Goal: Book appointment/travel/reservation

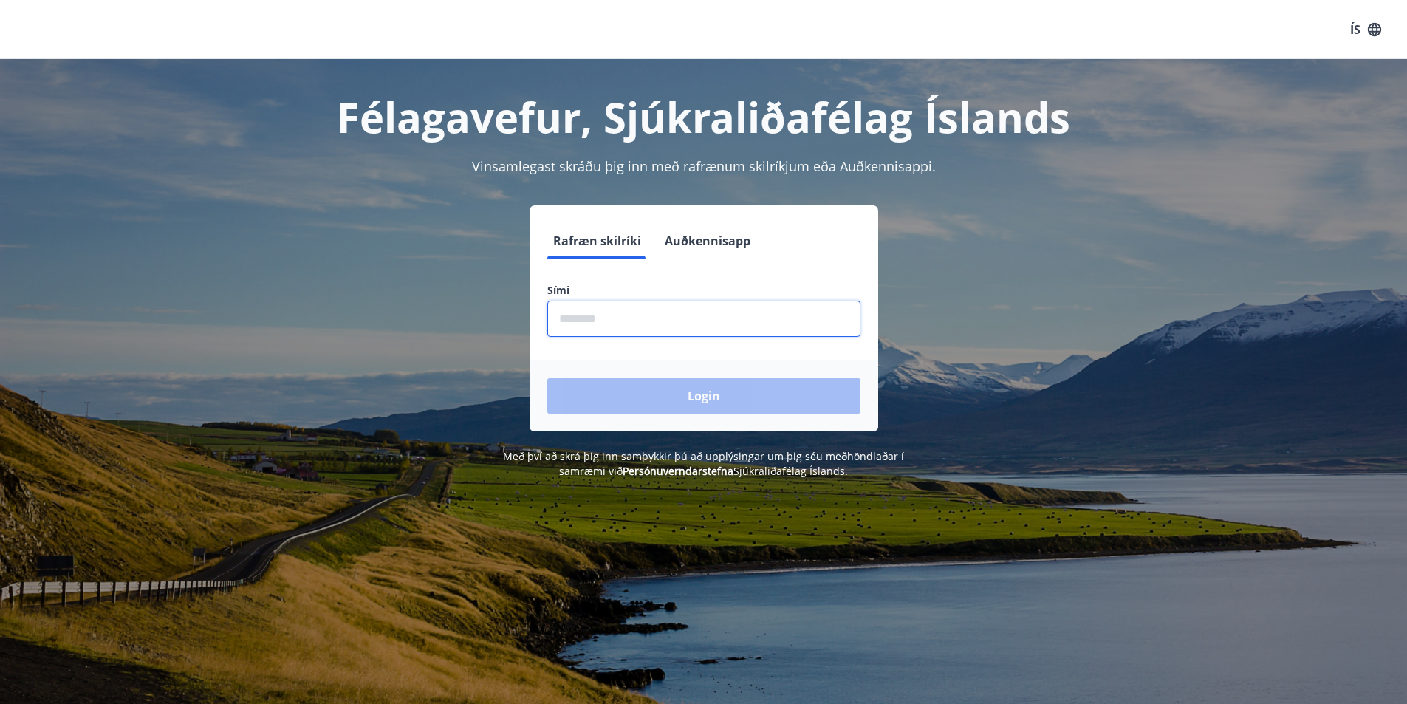
click at [603, 325] on input "phone" at bounding box center [703, 319] width 313 height 36
type input "********"
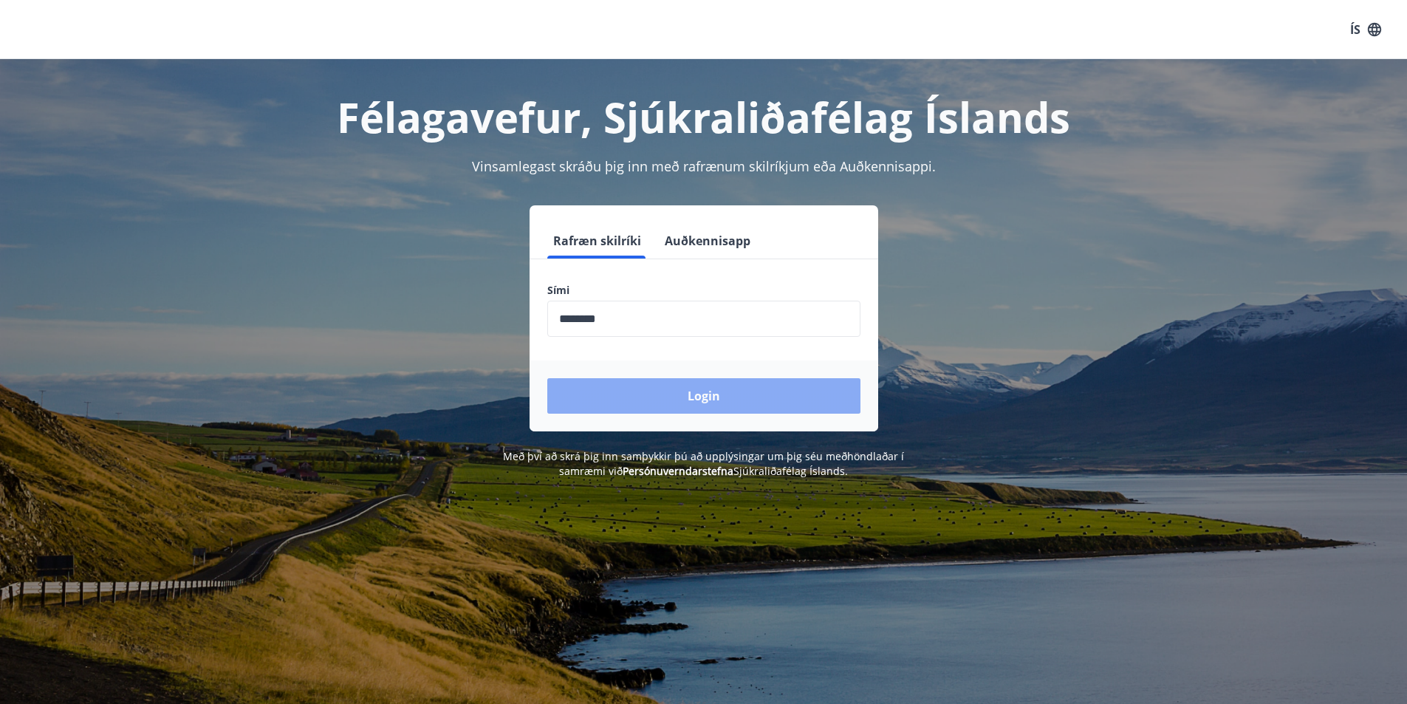
click at [694, 400] on button "Login" at bounding box center [703, 395] width 313 height 35
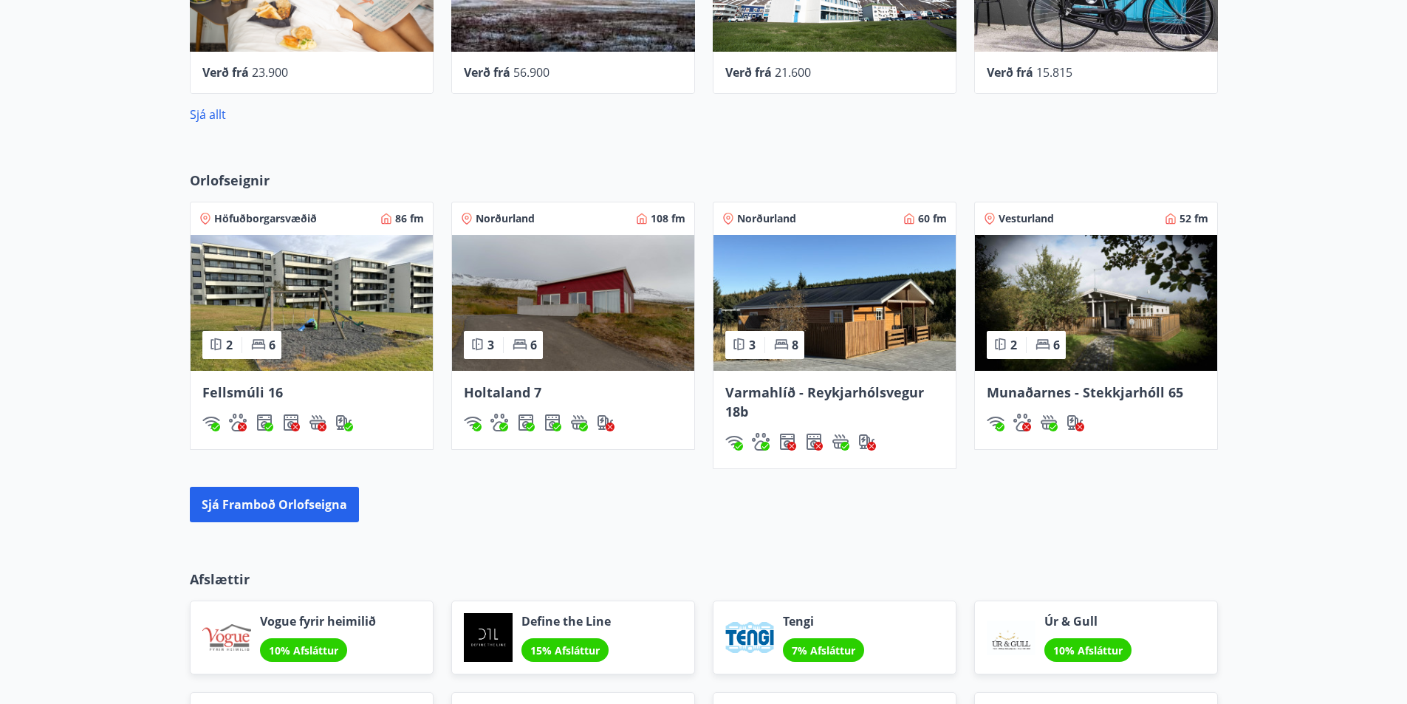
scroll to position [886, 0]
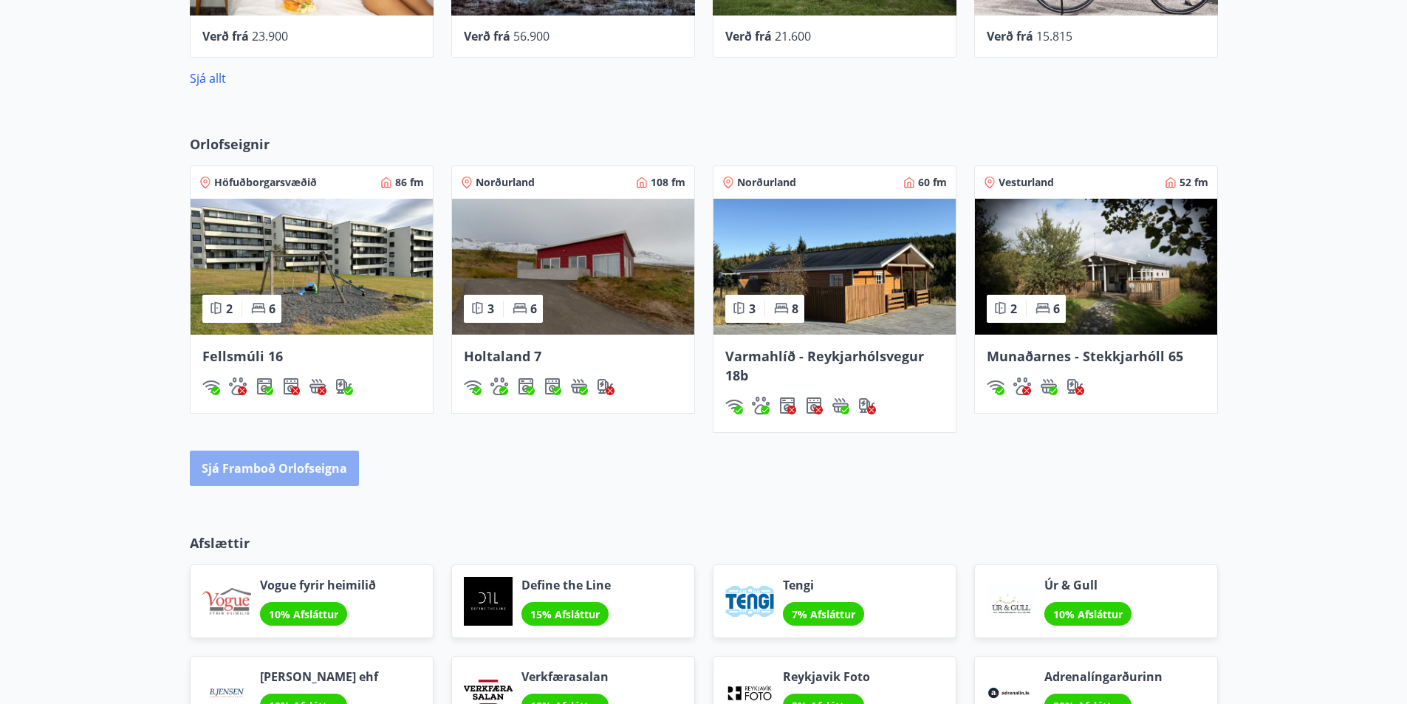
click at [278, 478] on button "Sjá framboð orlofseigna" at bounding box center [274, 468] width 169 height 35
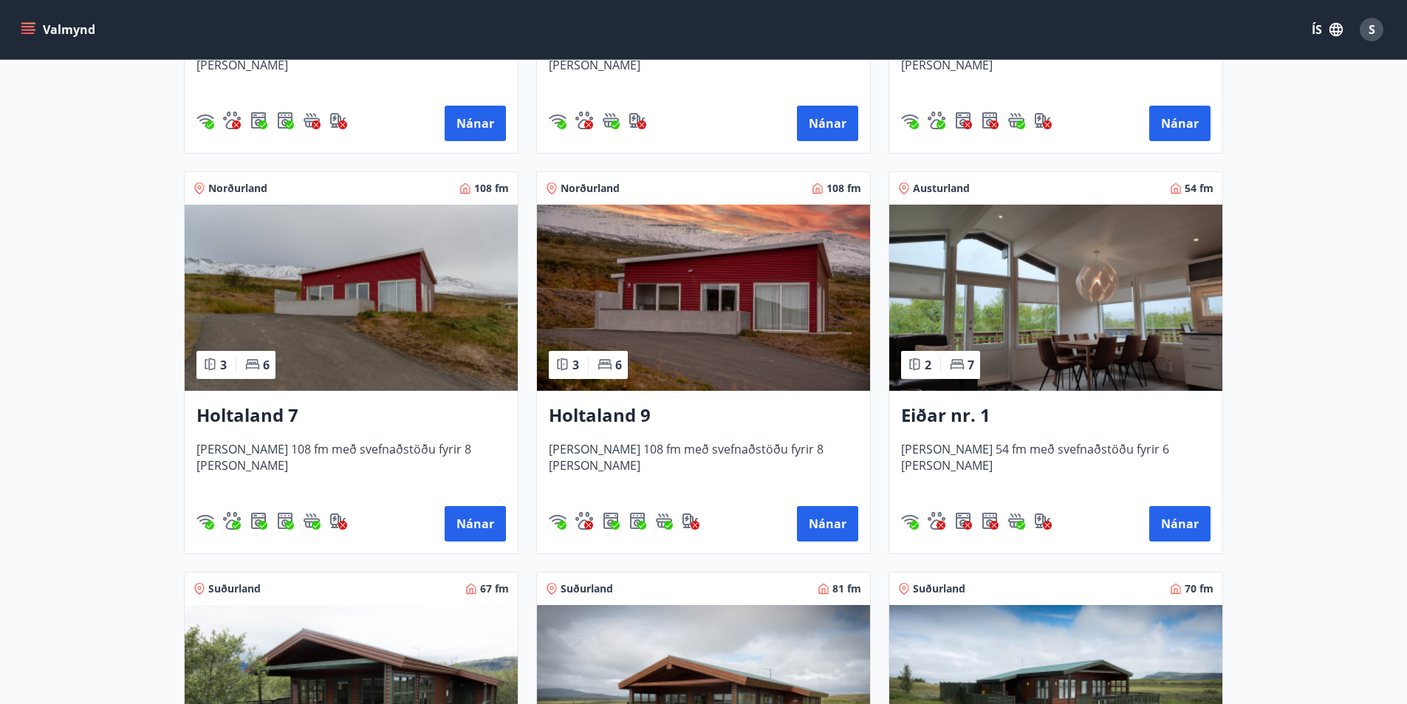
scroll to position [1773, 0]
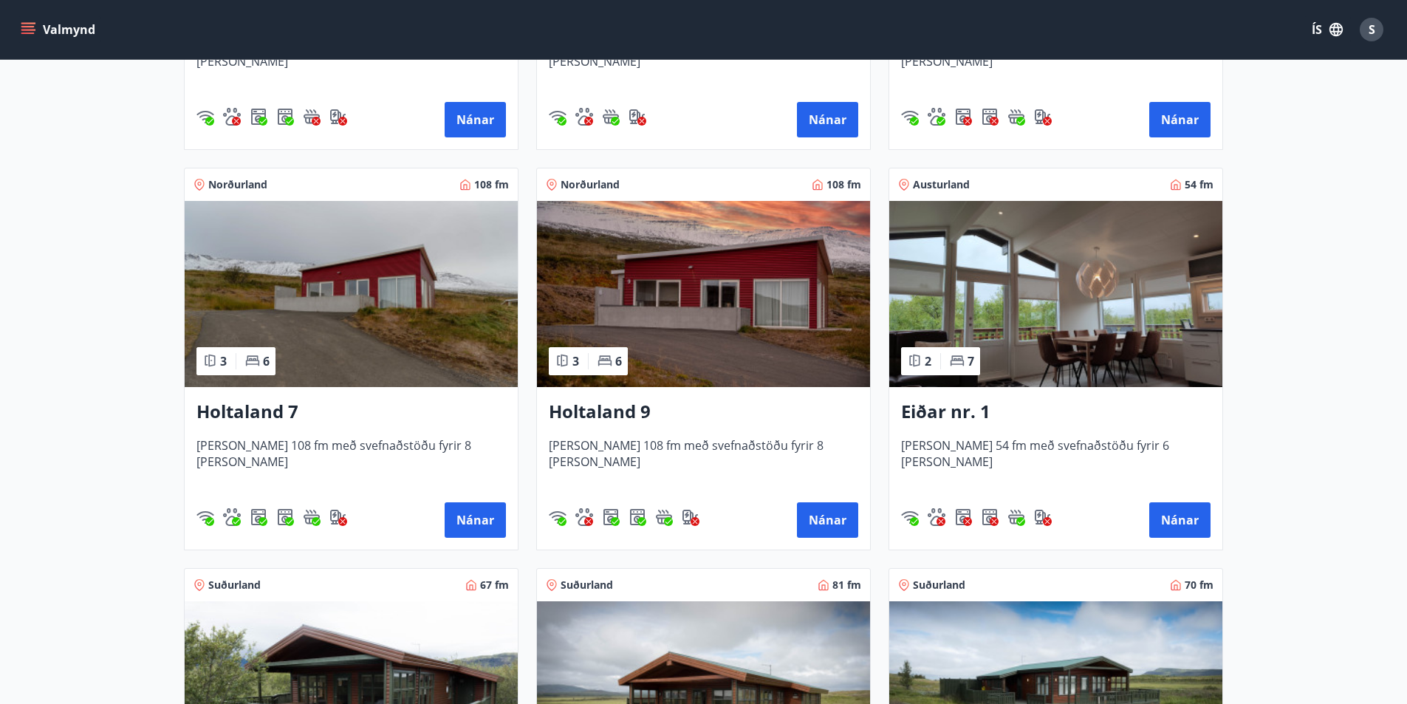
click at [625, 417] on h3 "Holtaland 9" at bounding box center [703, 412] width 309 height 27
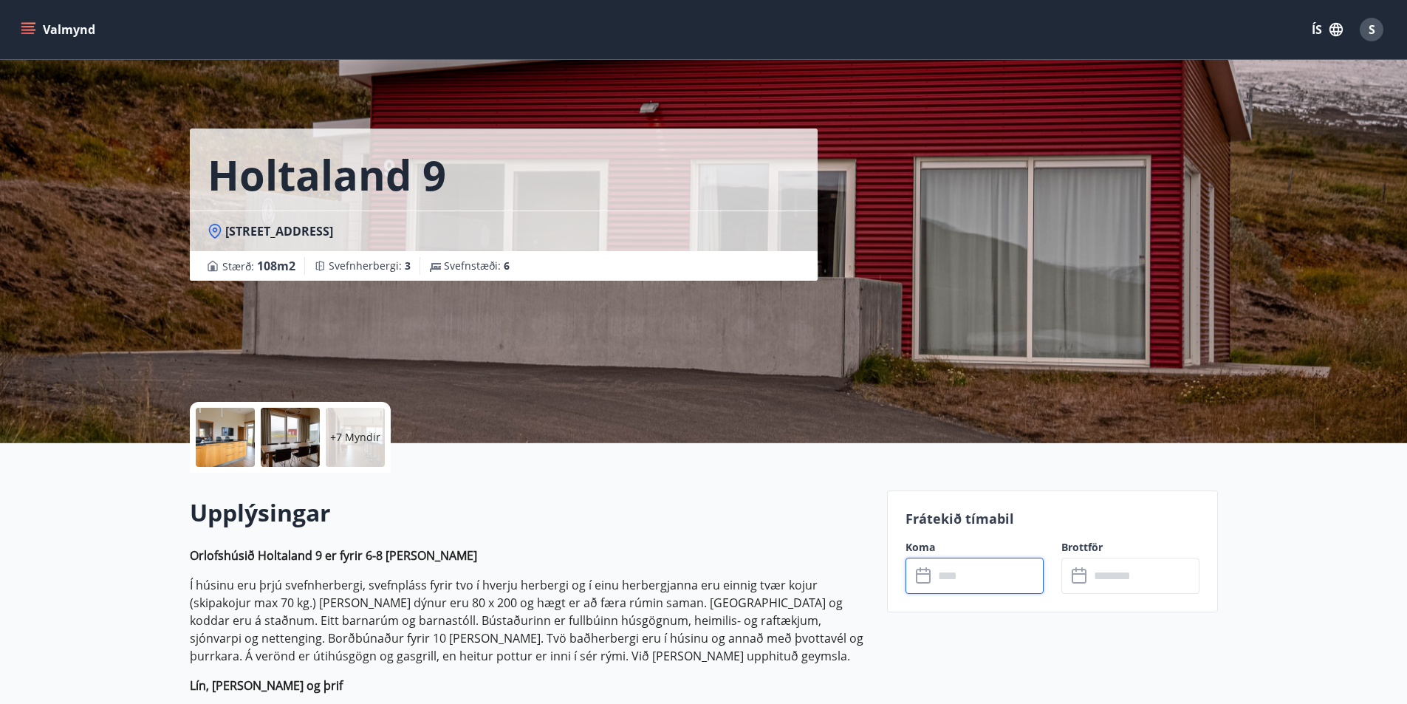
click at [937, 584] on input "text" at bounding box center [989, 576] width 110 height 36
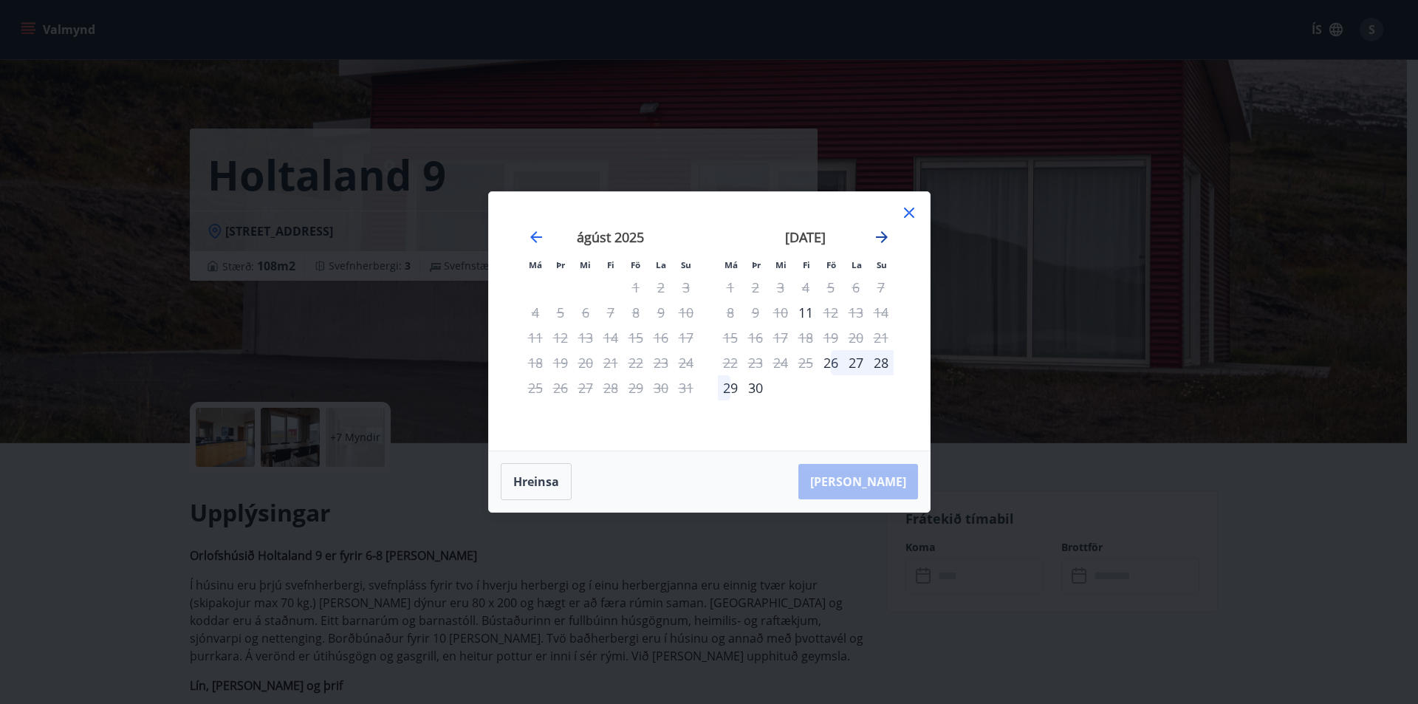
click at [877, 232] on icon "Move forward to switch to the next month." at bounding box center [882, 237] width 18 height 18
click at [911, 215] on icon at bounding box center [909, 213] width 10 height 10
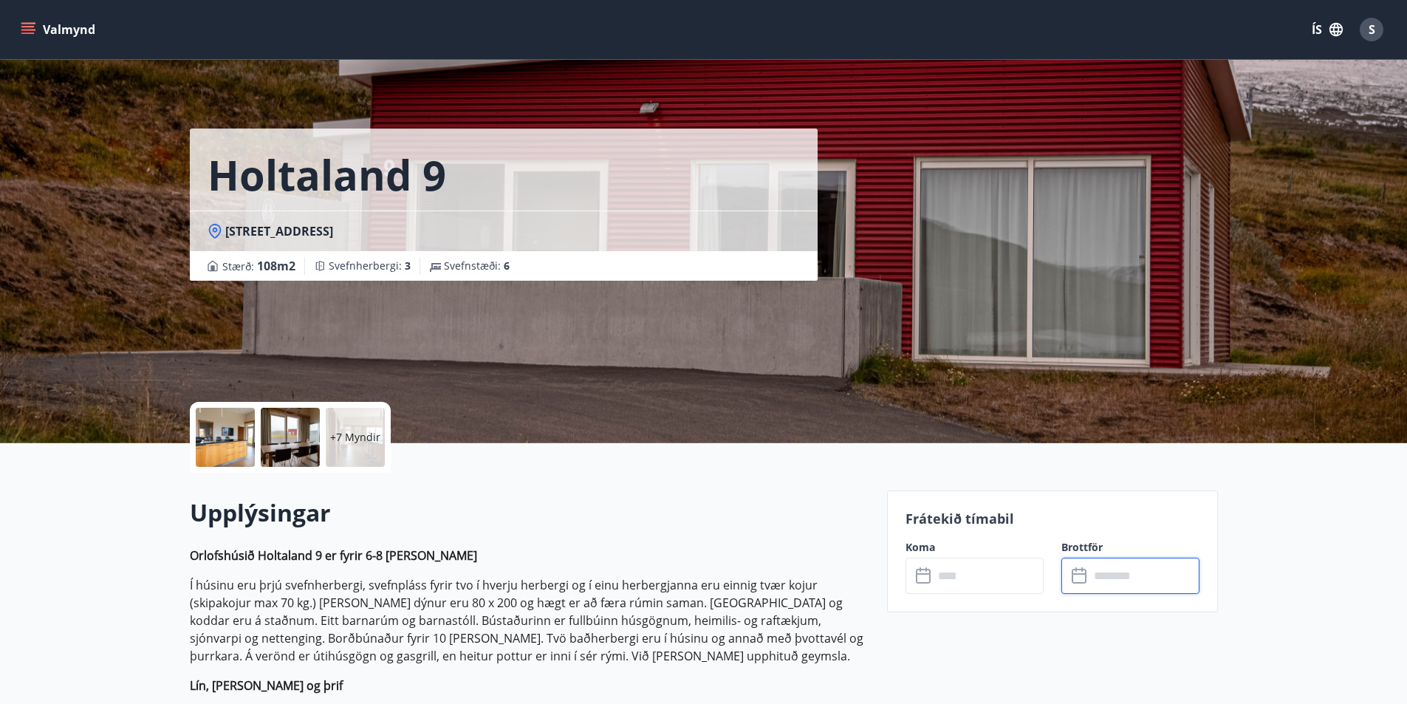
click at [1109, 571] on input "text" at bounding box center [1144, 576] width 110 height 36
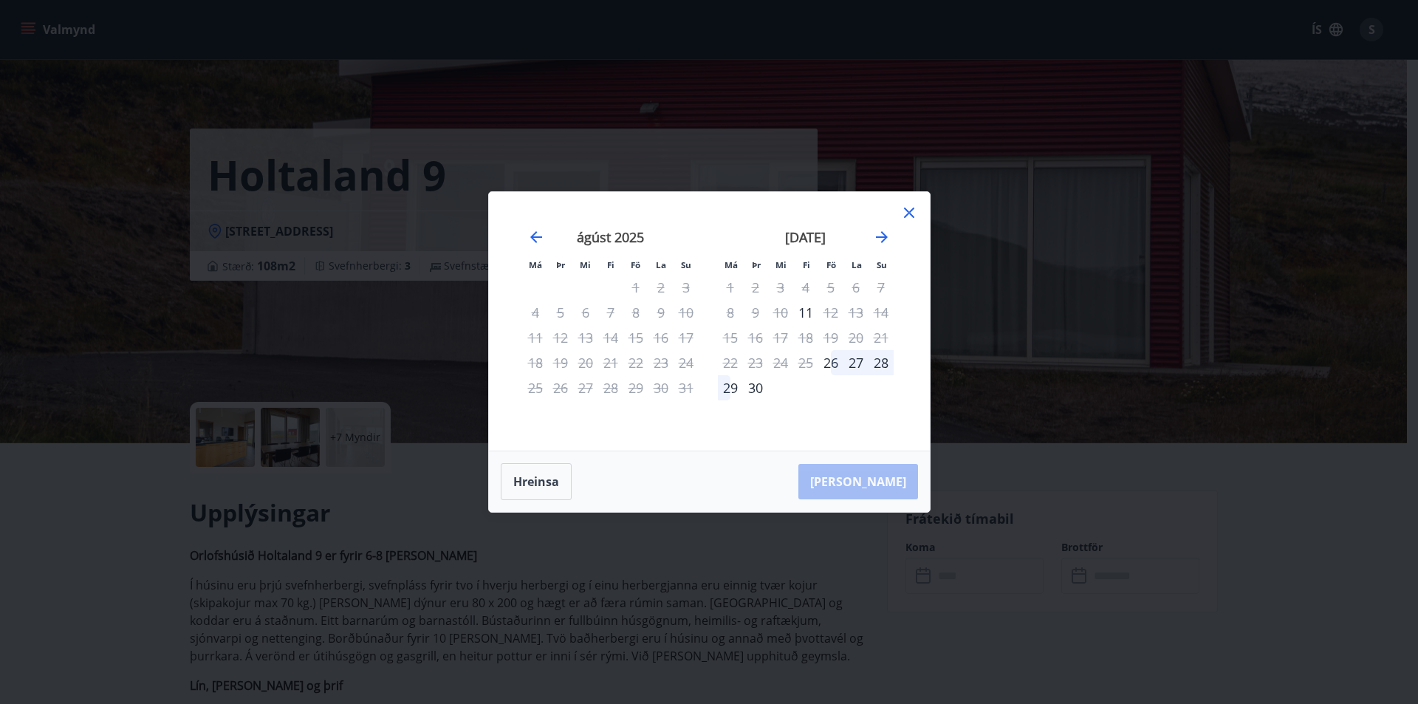
click at [895, 206] on div "Má Þr Mi Fi Fö La Su Má Þr Mi Fi Fö La Su [DATE] 1 2 3 4 5 6 7 8 9 10 11 12 13 …" at bounding box center [709, 321] width 441 height 258
click at [918, 221] on div "Má Þr Mi Fi Fö La Su Má Þr Mi Fi Fö La Su [DATE] 1 2 3 4 5 6 7 8 9 10 11 12 13 …" at bounding box center [709, 321] width 441 height 258
click at [917, 212] on icon at bounding box center [909, 213] width 18 height 18
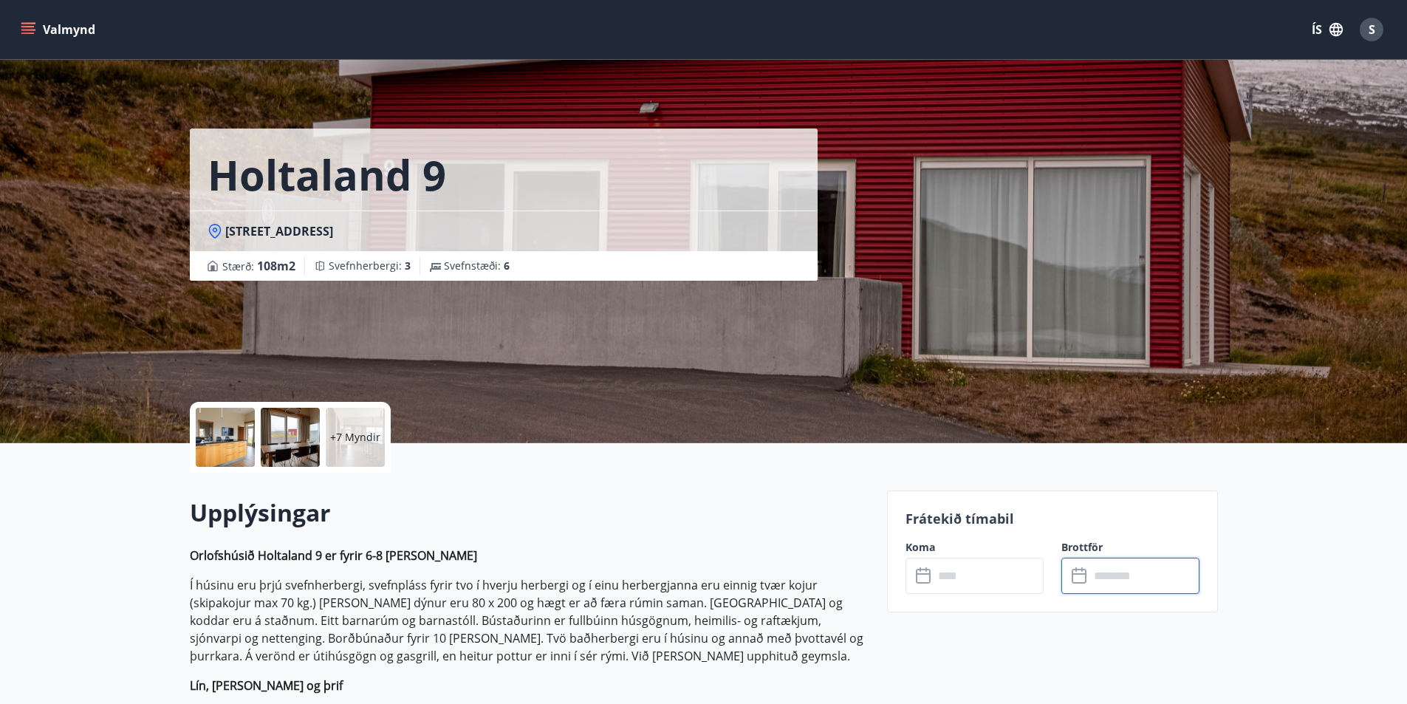
click at [948, 552] on label "Koma" at bounding box center [974, 547] width 138 height 15
click at [939, 566] on input "text" at bounding box center [989, 576] width 110 height 36
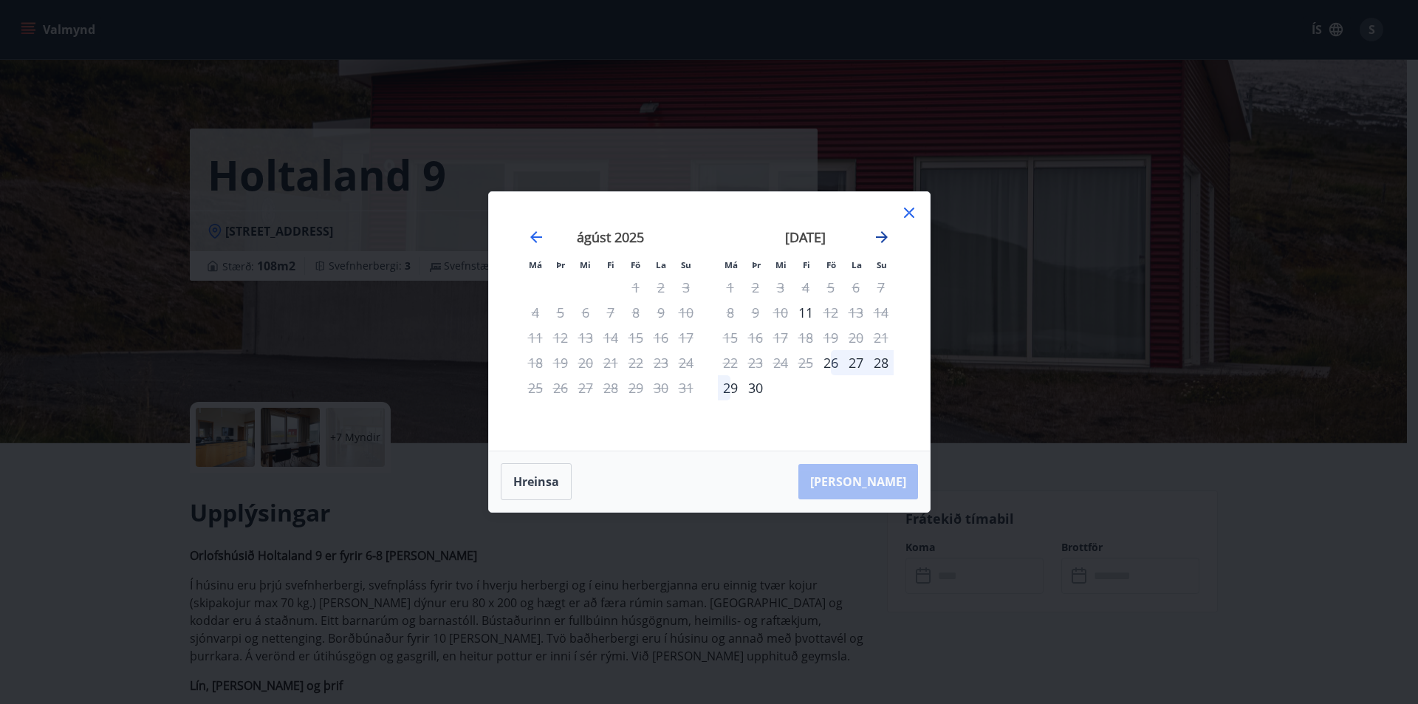
click at [875, 238] on icon "Move forward to switch to the next month." at bounding box center [882, 237] width 18 height 18
click at [884, 235] on icon "Move forward to switch to the next month." at bounding box center [882, 237] width 12 height 12
click at [883, 235] on icon "Move forward to switch to the next month." at bounding box center [882, 237] width 12 height 12
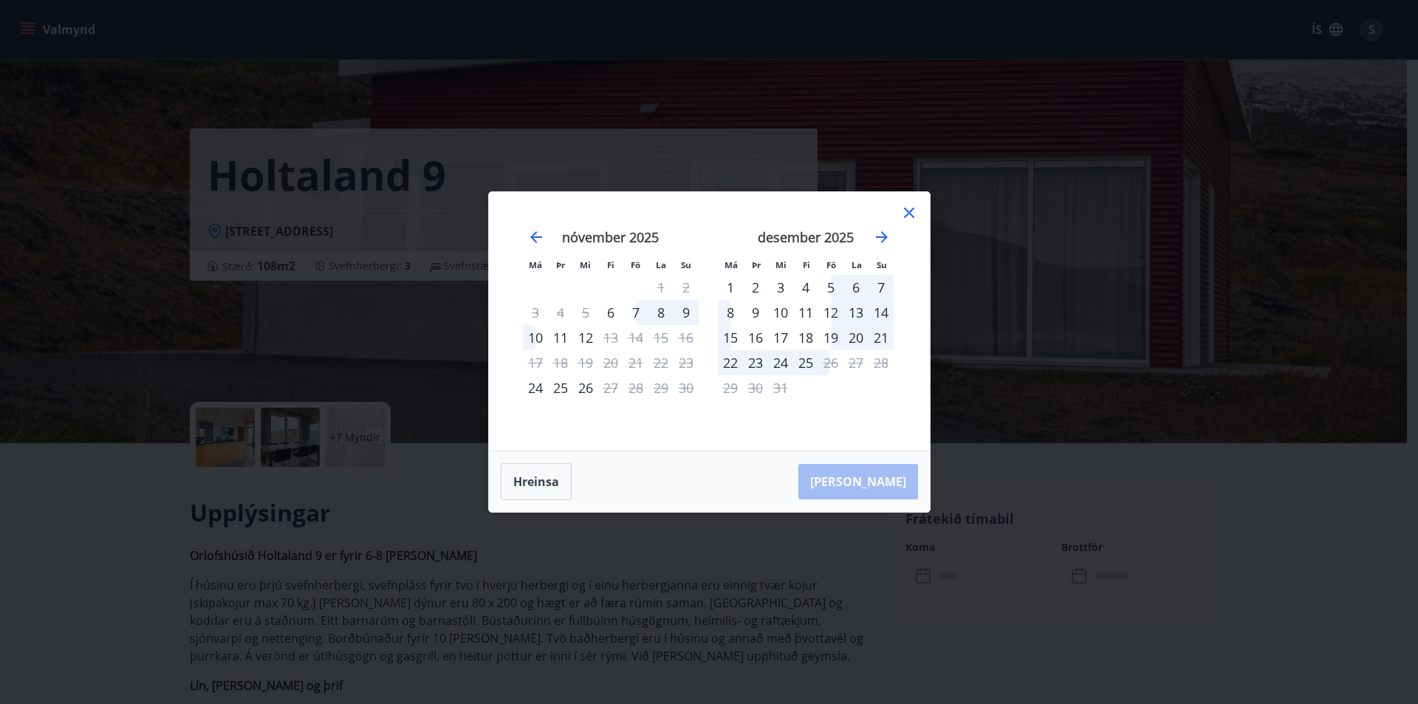
click at [117, 197] on div "Má Þr Mi Fi Fö La Su Má Þr Mi Fi Fö La Su [DATE] 1 2 3 4 5 6 7 8 9 10 11 12 13 …" at bounding box center [709, 352] width 1418 height 704
click at [117, 194] on div "Má Þr Mi Fi Fö La Su Má Þr Mi Fi Fö La Su [DATE] 1 2 3 4 5 6 7 8 9 10 11 12 13 …" at bounding box center [709, 352] width 1418 height 704
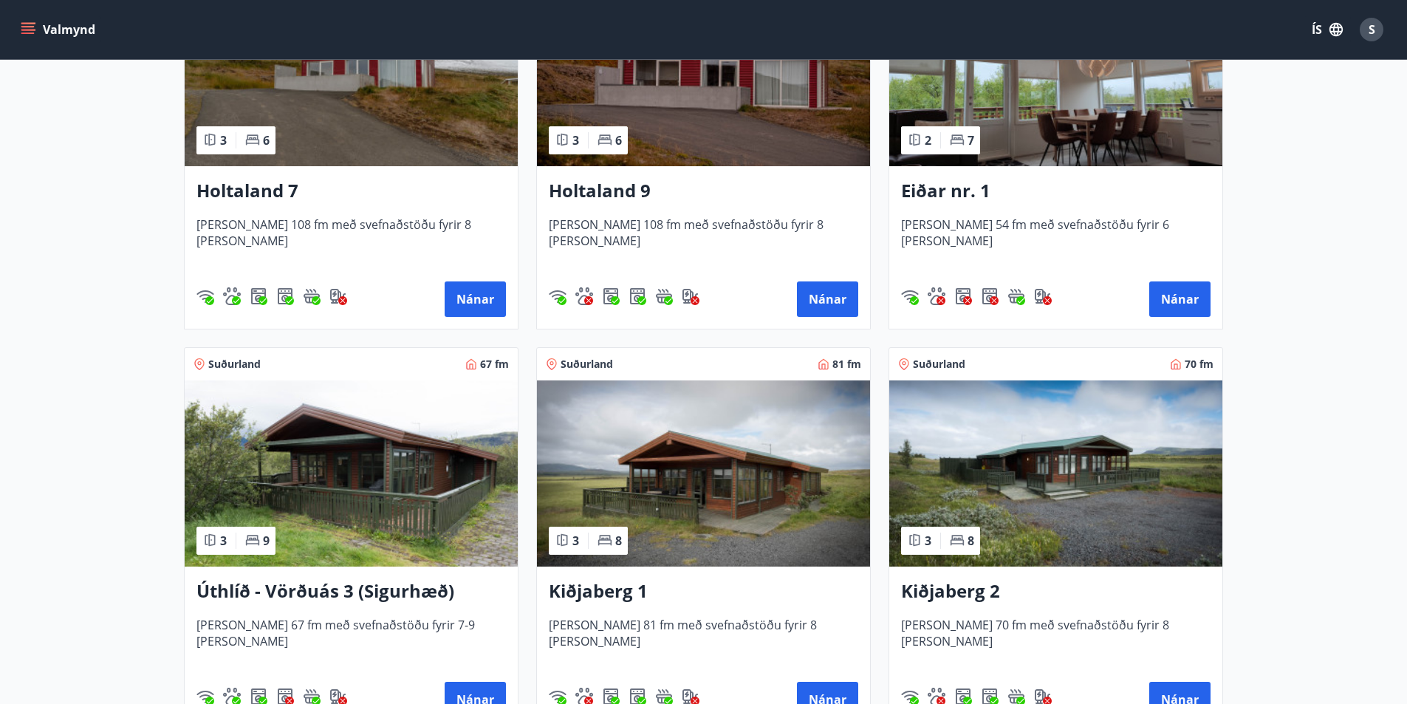
scroll to position [1922, 0]
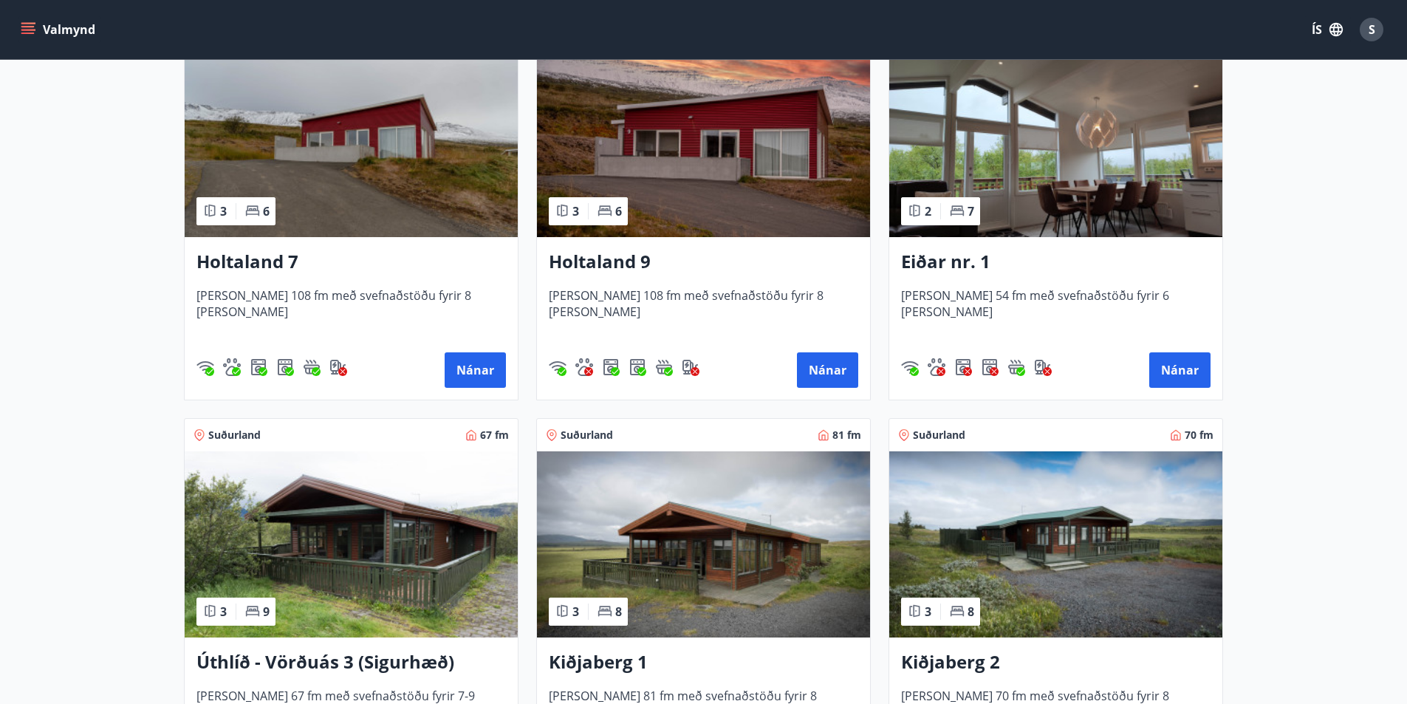
click at [283, 258] on h3 "Holtaland 7" at bounding box center [350, 262] width 309 height 27
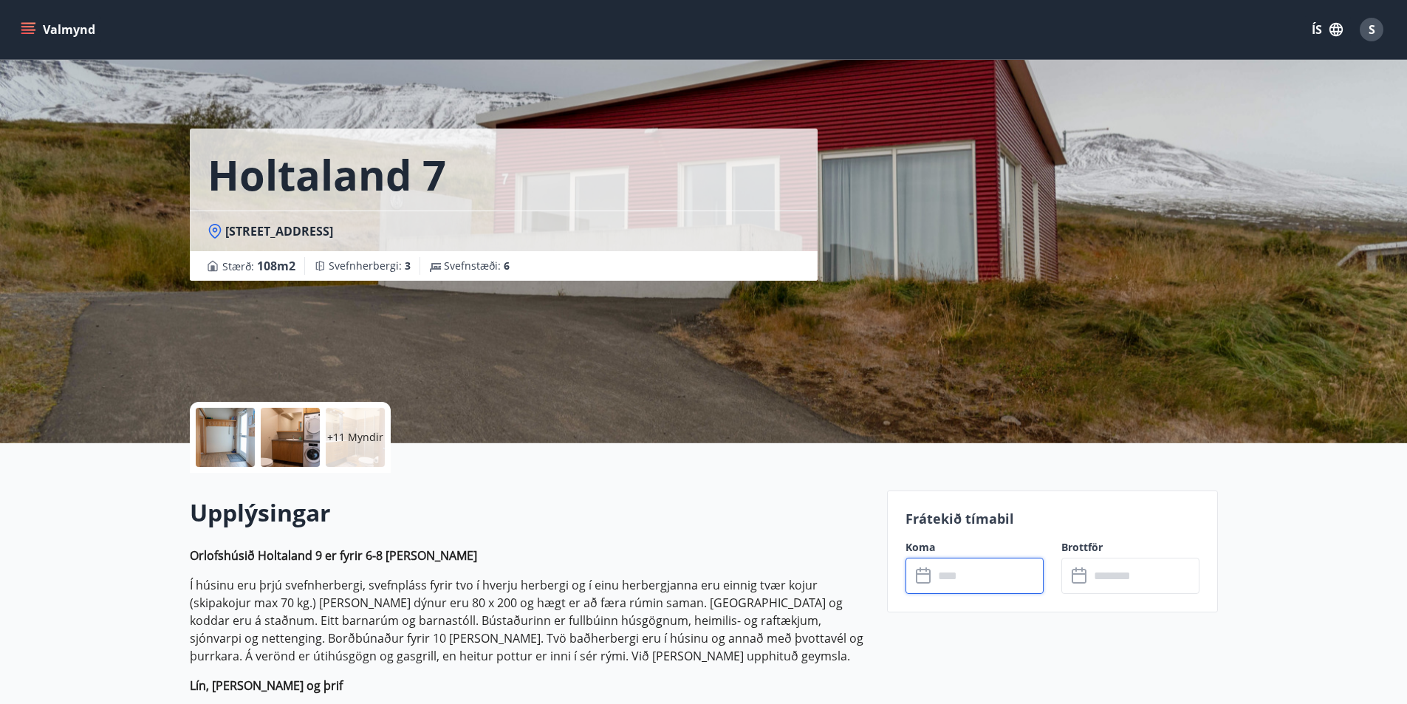
click at [964, 576] on input "text" at bounding box center [989, 576] width 110 height 36
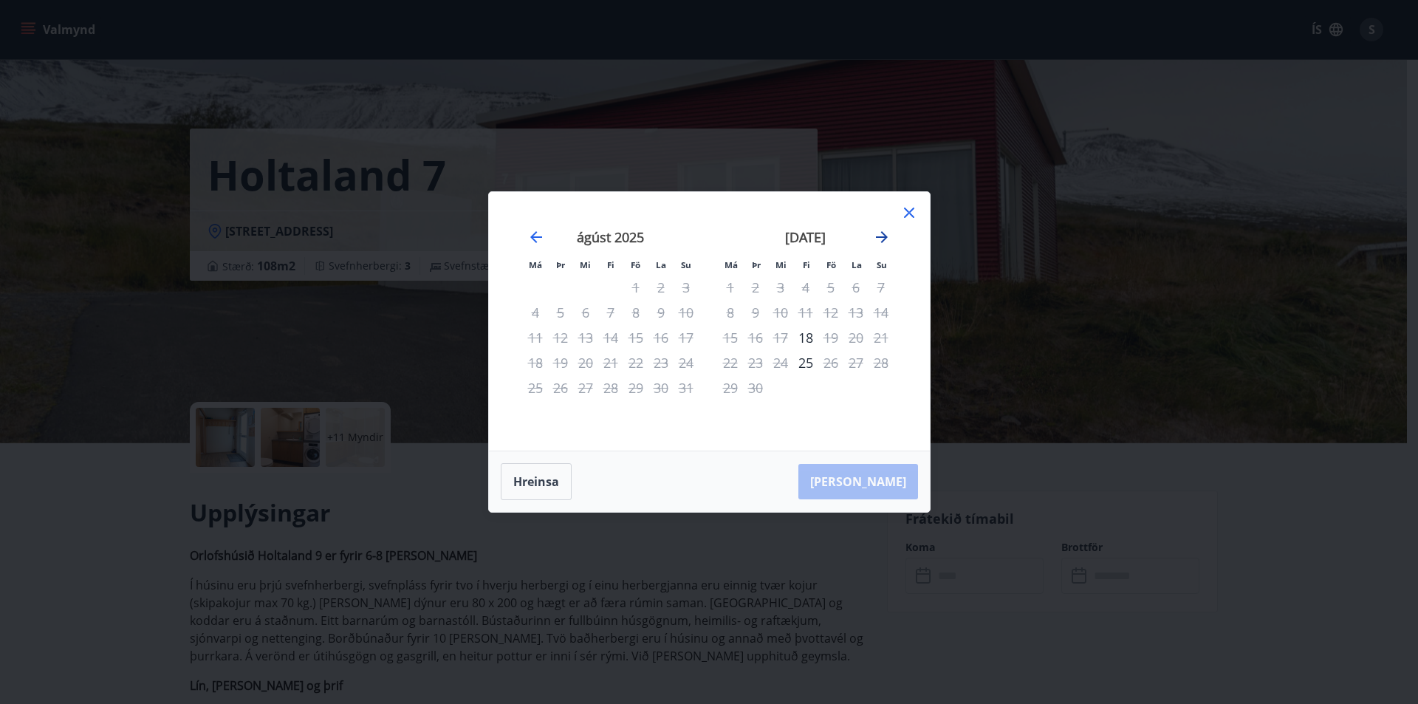
click at [873, 233] on icon "Move forward to switch to the next month." at bounding box center [882, 237] width 18 height 18
click at [884, 235] on icon "Move forward to switch to the next month." at bounding box center [882, 237] width 12 height 12
click at [886, 235] on icon "Move forward to switch to the next month." at bounding box center [882, 237] width 18 height 18
click at [533, 239] on icon "Move backward to switch to the previous month." at bounding box center [536, 237] width 12 height 12
click at [900, 207] on icon at bounding box center [909, 213] width 18 height 18
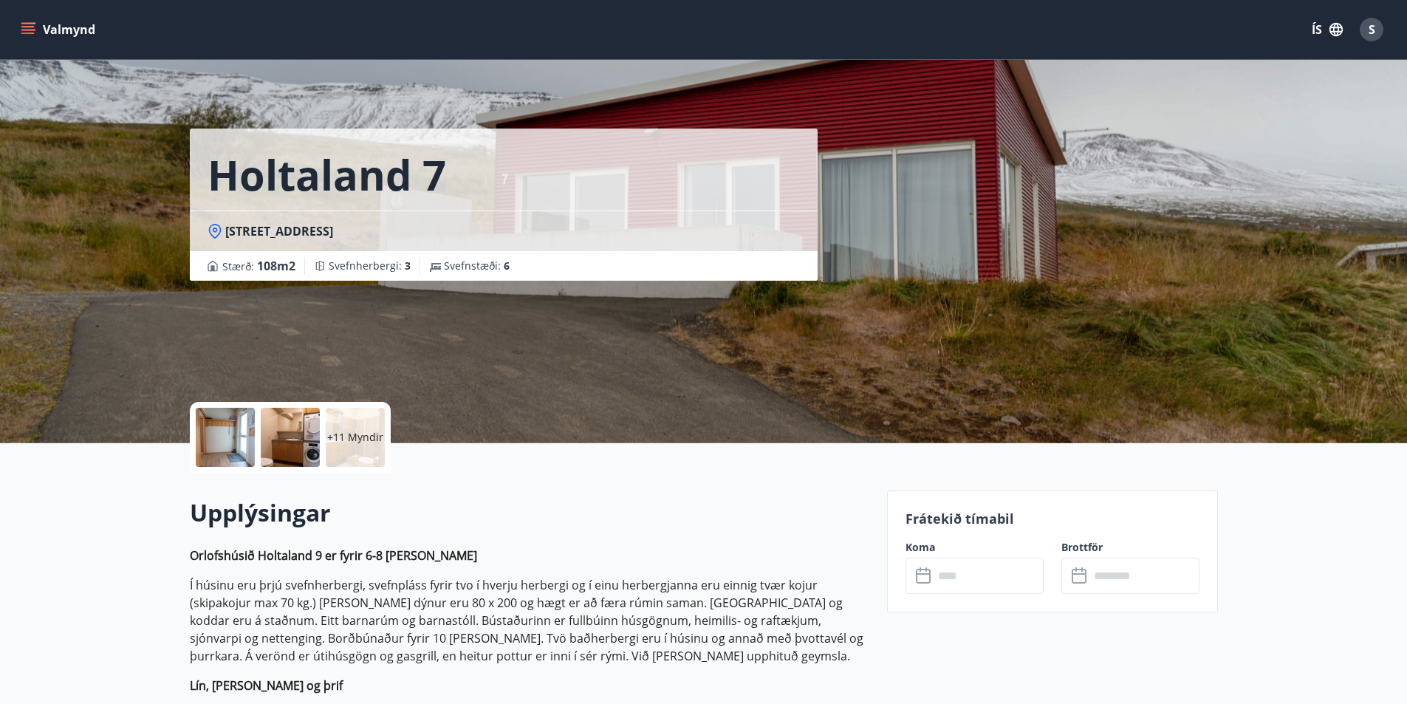
click at [349, 437] on p "+11 Myndir" at bounding box center [355, 437] width 56 height 15
